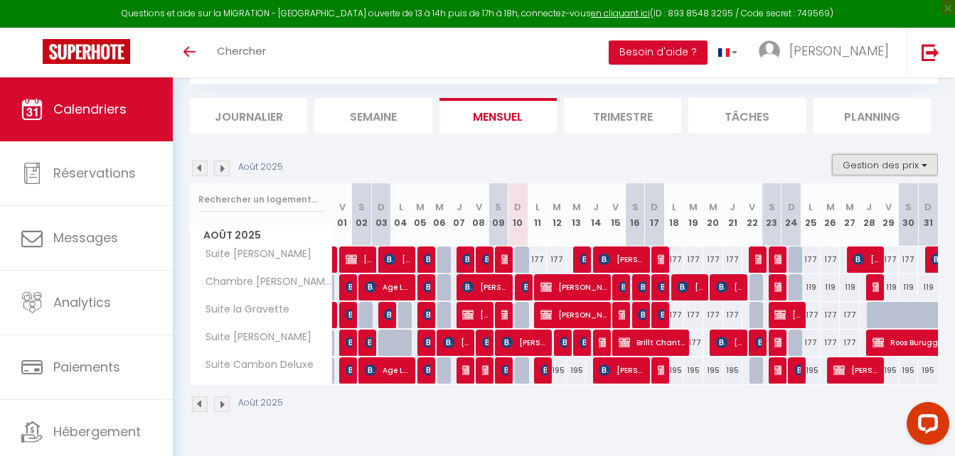
click at [923, 164] on button "Gestion des prix" at bounding box center [885, 164] width 106 height 21
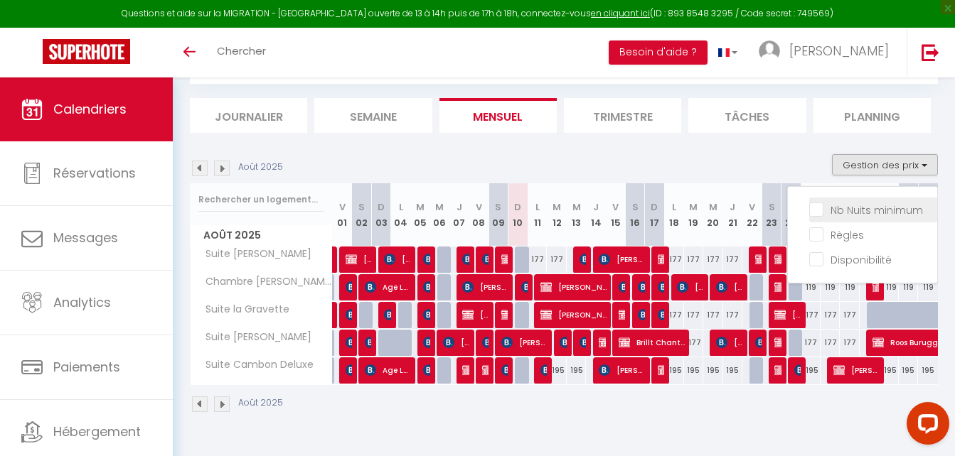
click at [815, 215] on input "Nb Nuits minimum" at bounding box center [873, 209] width 128 height 14
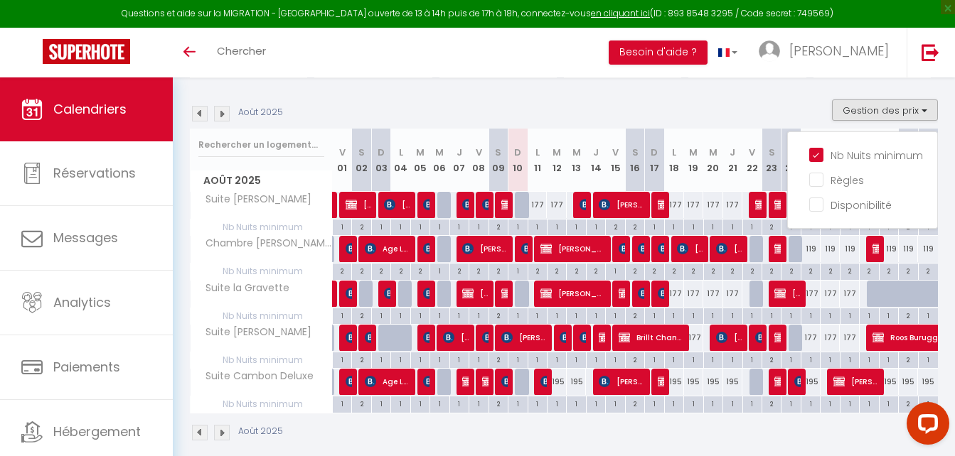
scroll to position [149, 0]
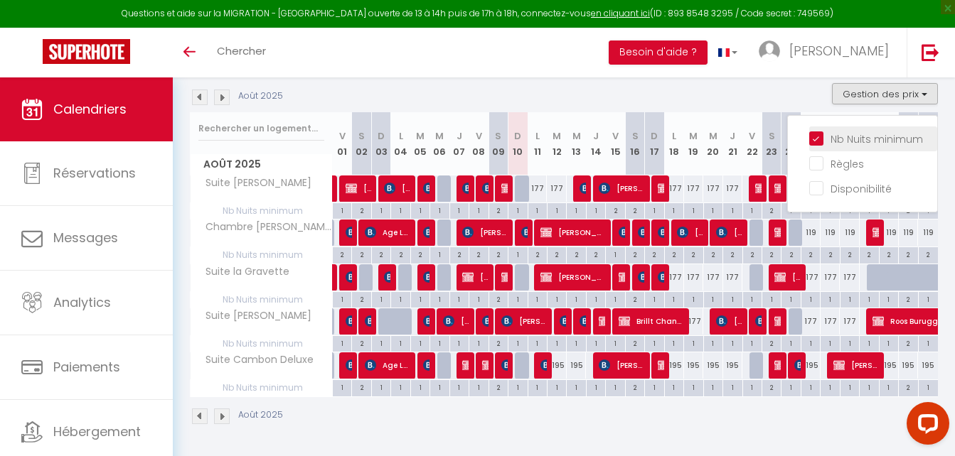
click at [813, 139] on input "Nb Nuits minimum" at bounding box center [873, 138] width 128 height 14
checkbox input "false"
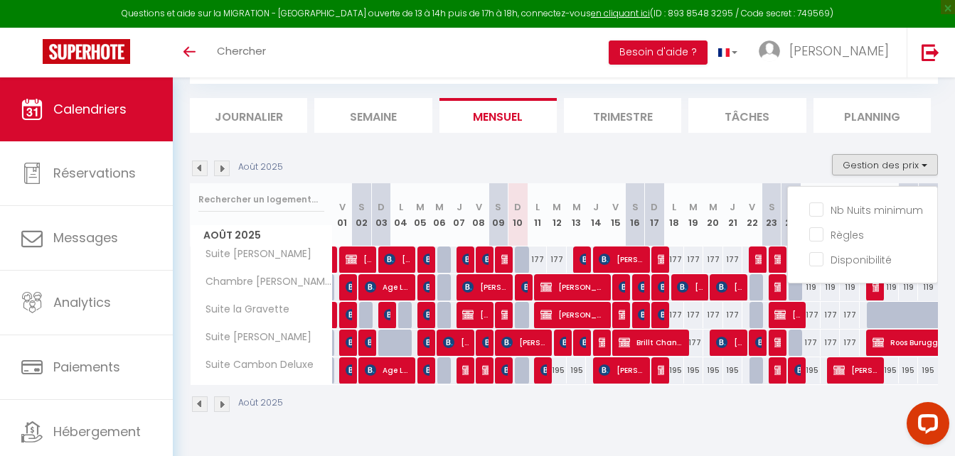
scroll to position [0, 0]
